Goal: Information Seeking & Learning: Learn about a topic

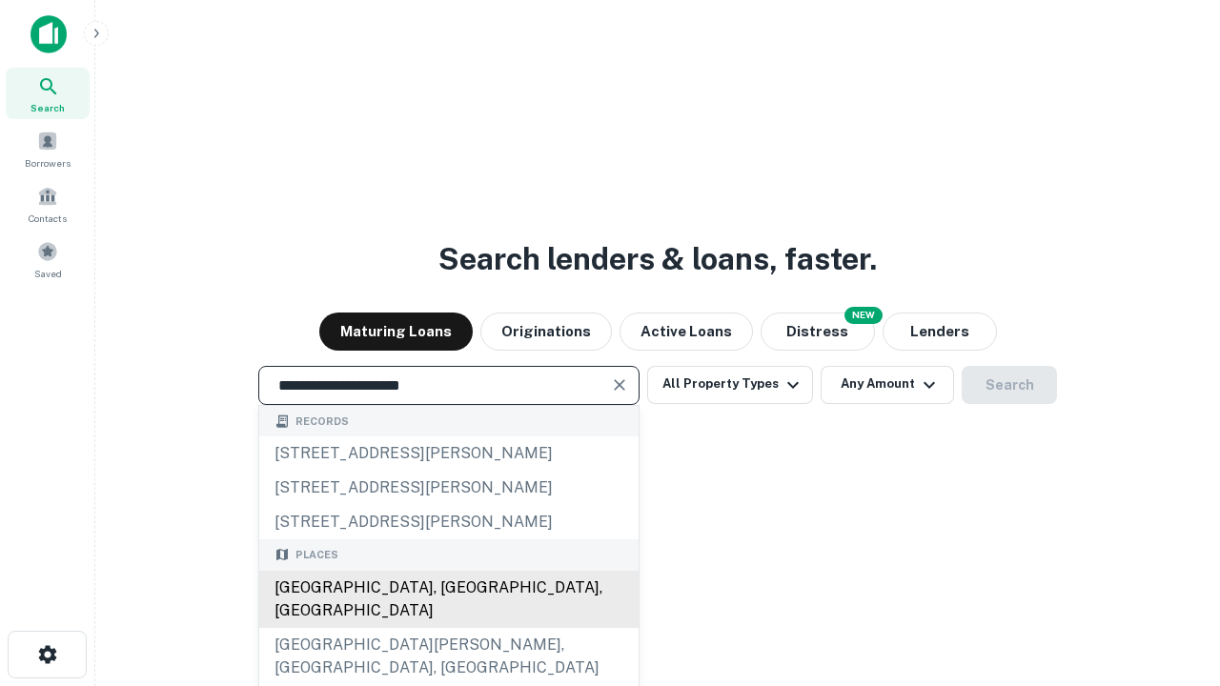
click at [448, 628] on div "[GEOGRAPHIC_DATA], [GEOGRAPHIC_DATA], [GEOGRAPHIC_DATA]" at bounding box center [448, 599] width 379 height 57
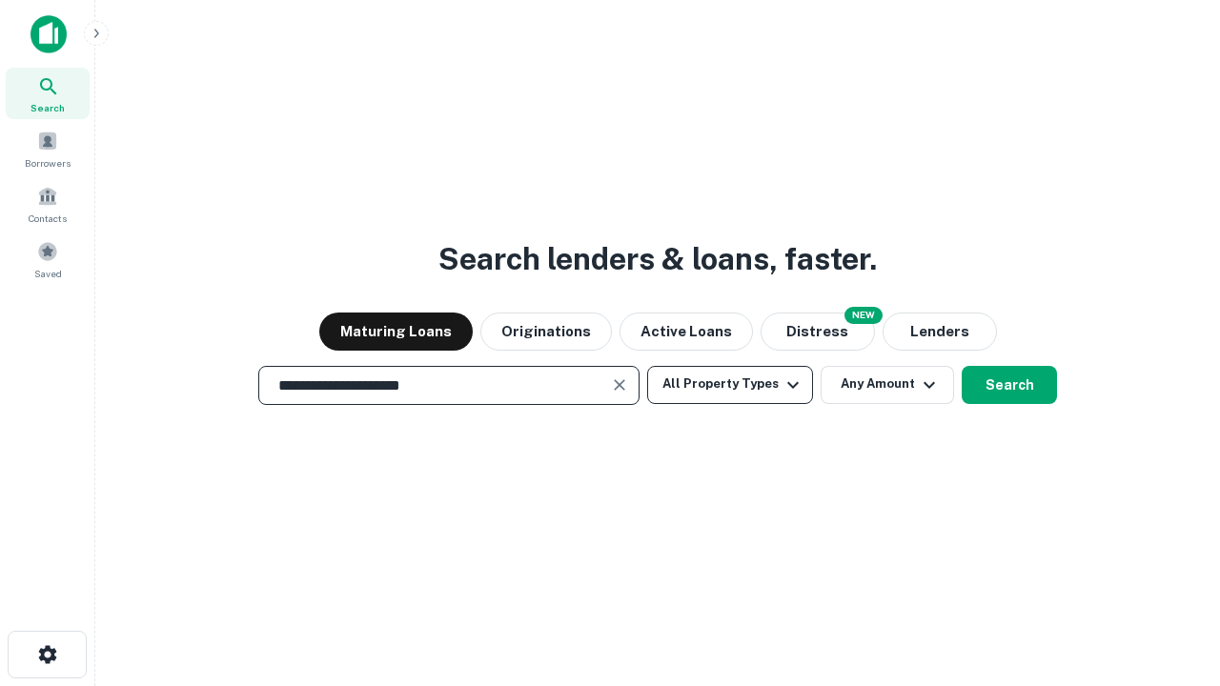
type input "**********"
click at [730, 384] on button "All Property Types" at bounding box center [730, 385] width 166 height 38
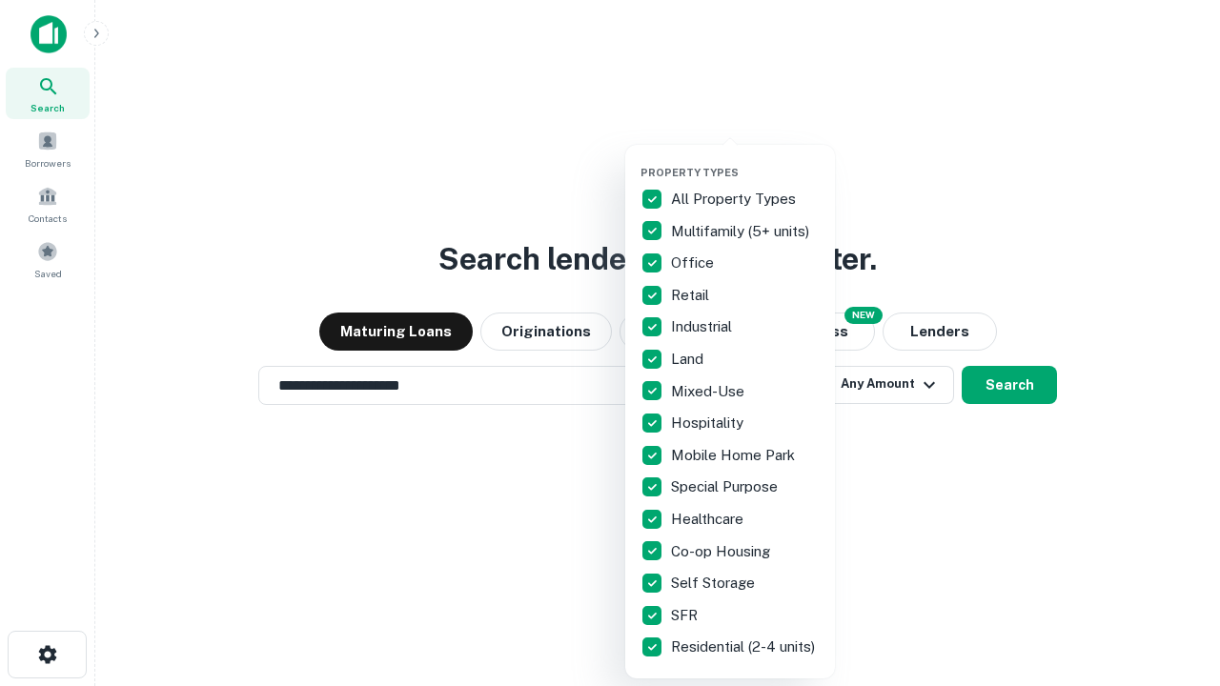
click at [746, 160] on button "button" at bounding box center [746, 160] width 210 height 1
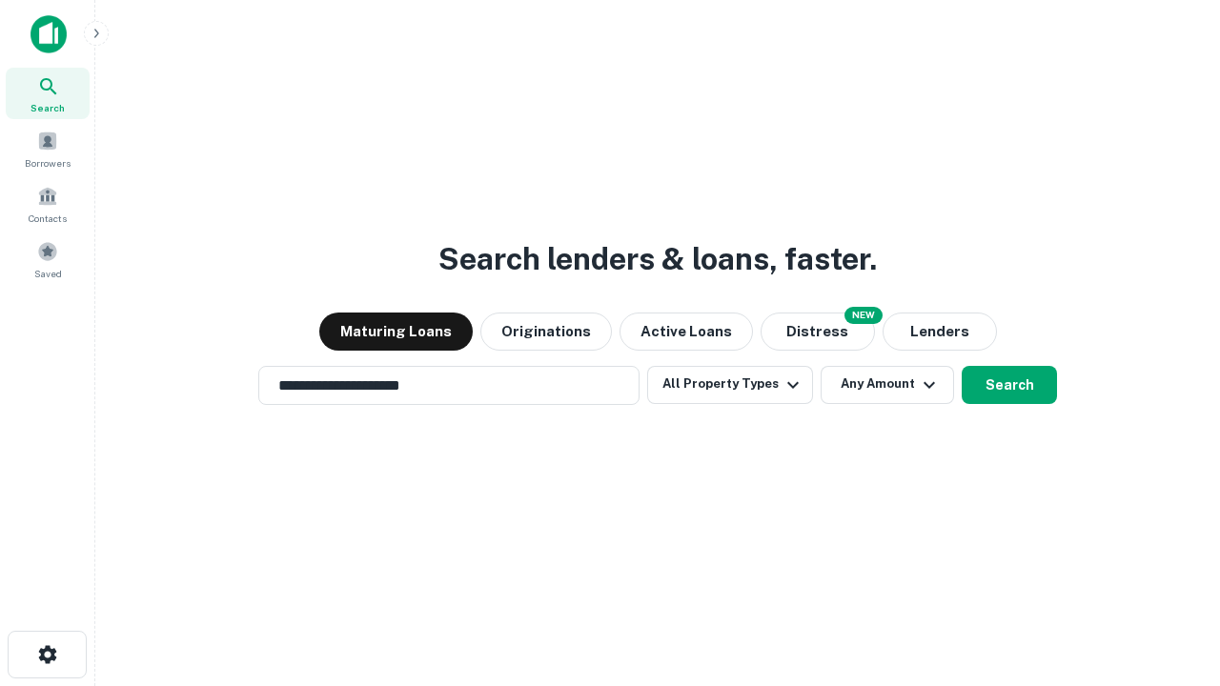
scroll to position [30, 0]
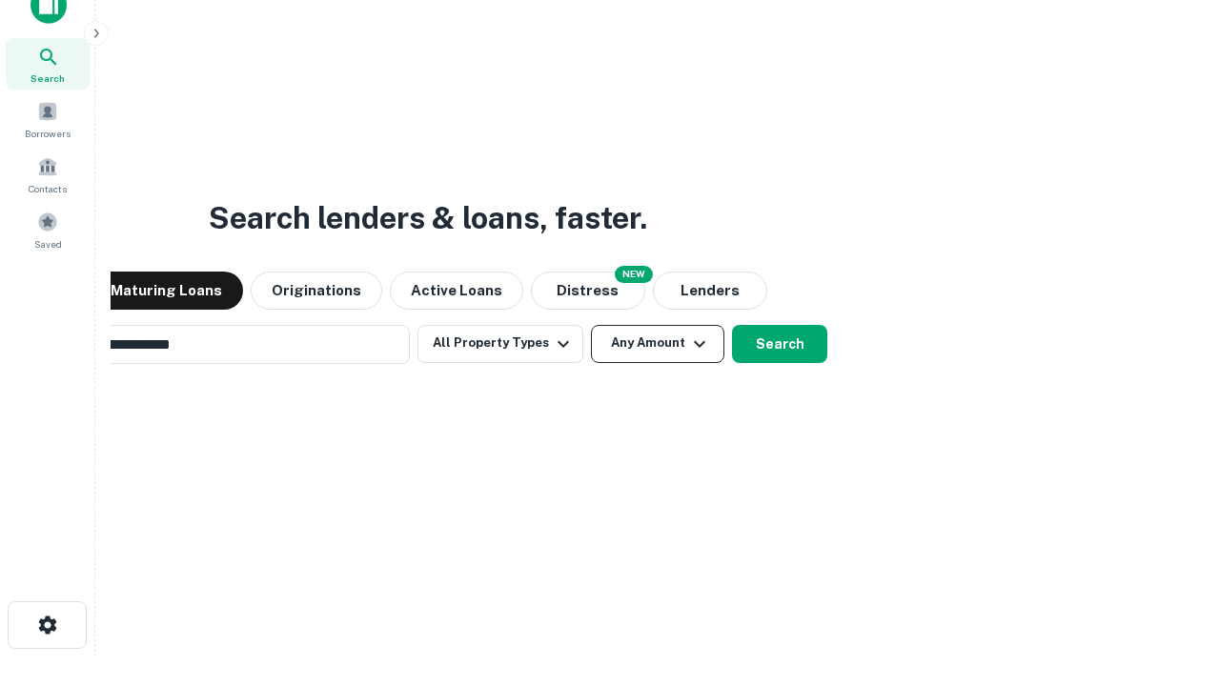
click at [591, 325] on button "Any Amount" at bounding box center [657, 344] width 133 height 38
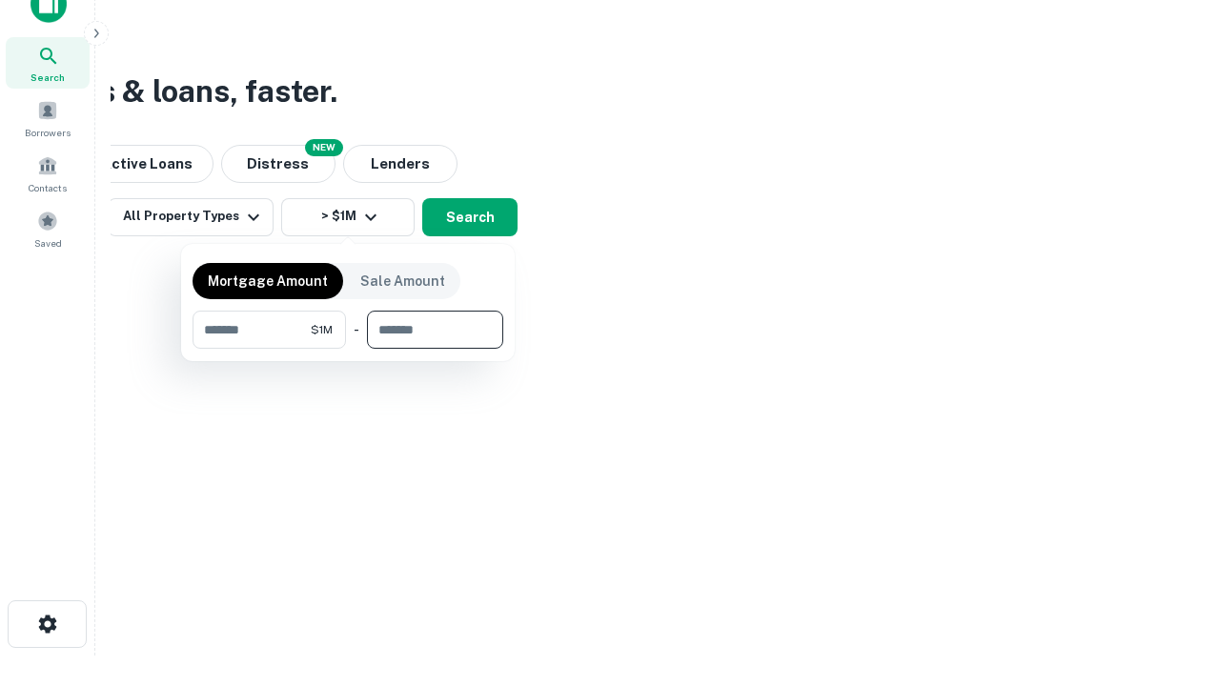
type input "*******"
click at [348, 349] on button "button" at bounding box center [348, 349] width 311 height 1
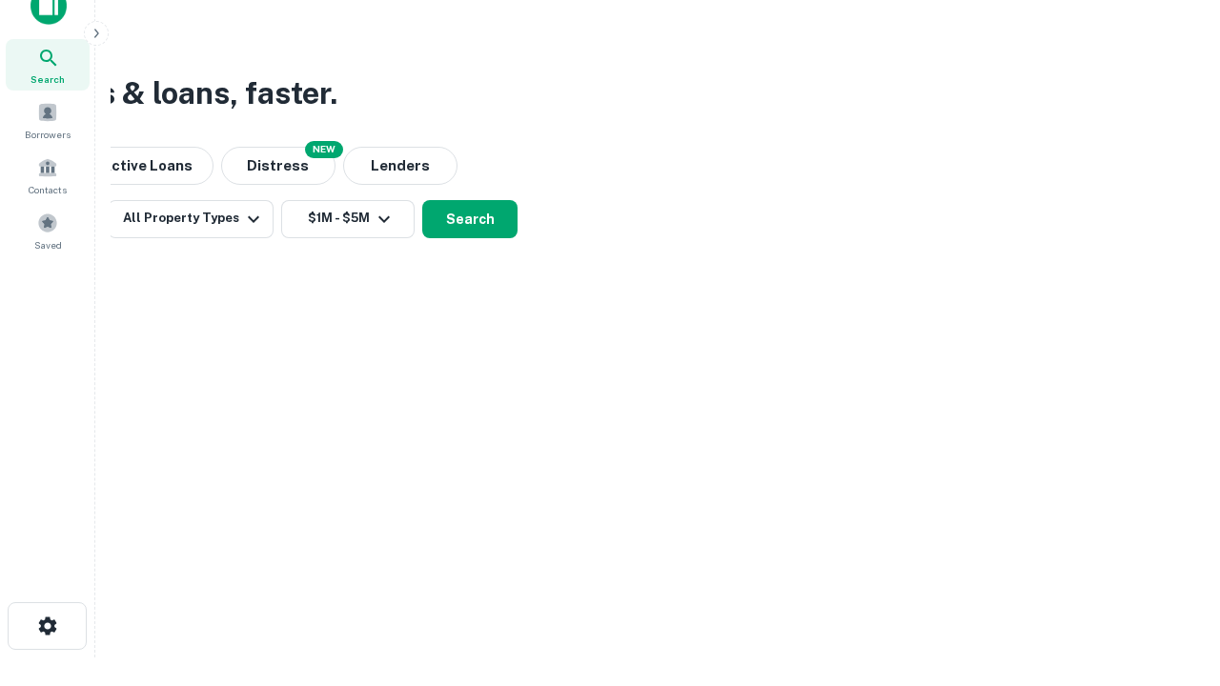
scroll to position [11, 352]
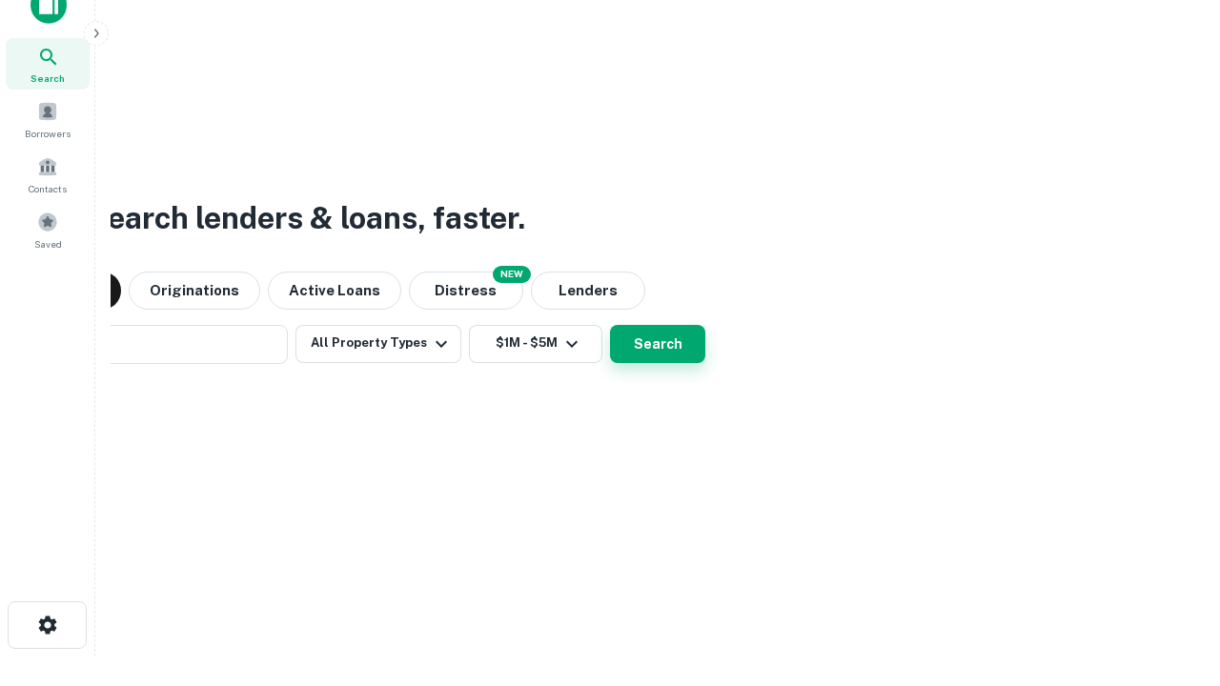
click at [610, 325] on button "Search" at bounding box center [657, 344] width 95 height 38
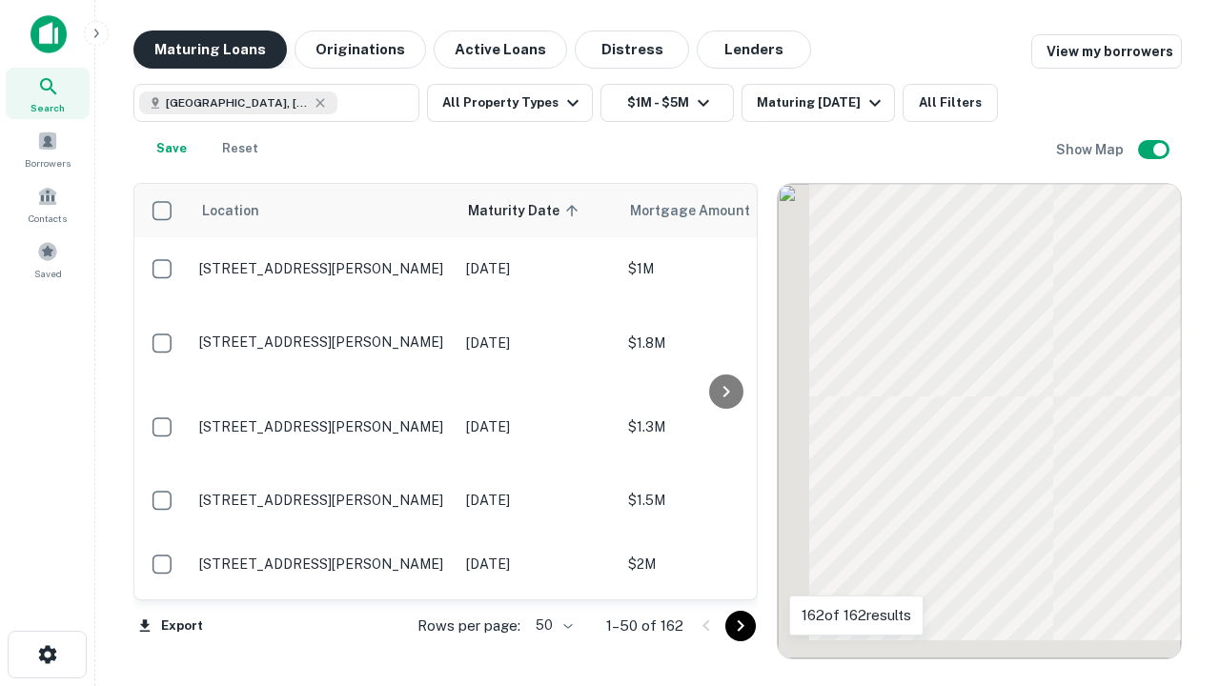
click at [210, 50] on button "Maturing Loans" at bounding box center [210, 50] width 154 height 38
